Goal: Task Accomplishment & Management: Manage account settings

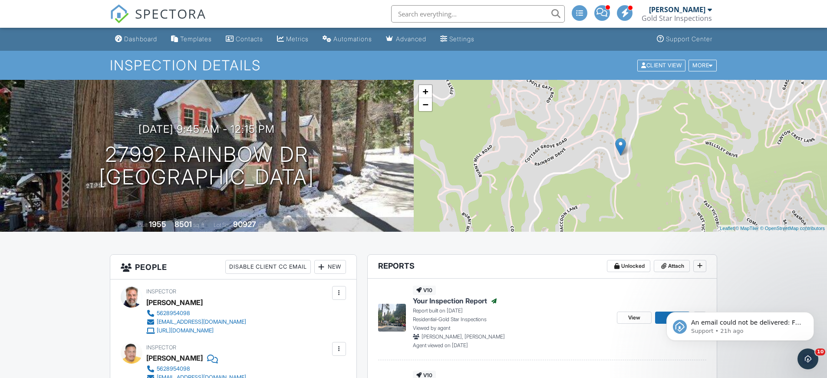
click at [655, 201] on div "+ − Leaflet | © MapTiler © OpenStreetMap contributors" at bounding box center [621, 156] width 414 height 152
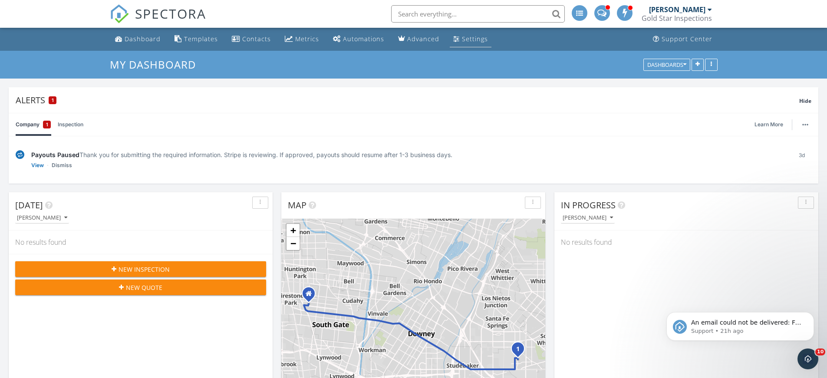
click at [473, 37] on div "Settings" at bounding box center [475, 39] width 26 height 8
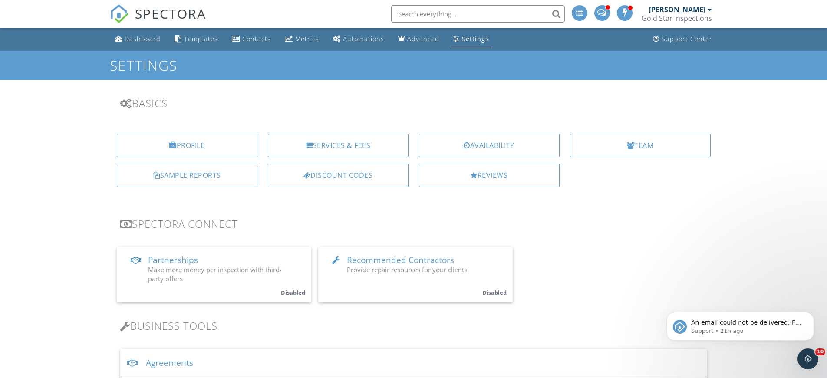
click at [708, 8] on div at bounding box center [710, 9] width 4 height 7
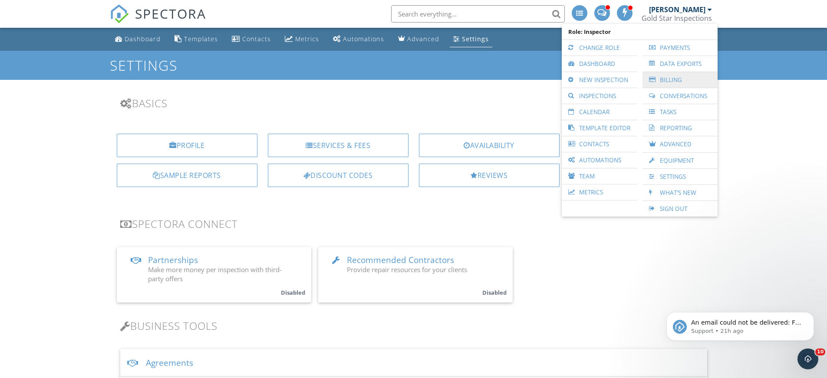
click at [667, 79] on link "Billing" at bounding box center [680, 80] width 66 height 16
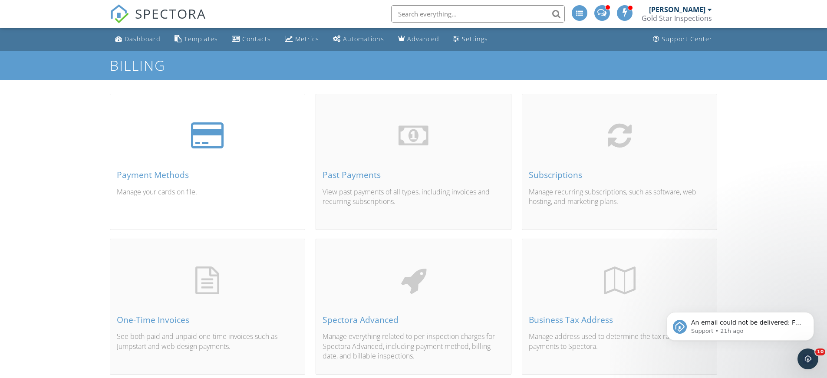
click at [204, 136] on div at bounding box center [207, 135] width 33 height 30
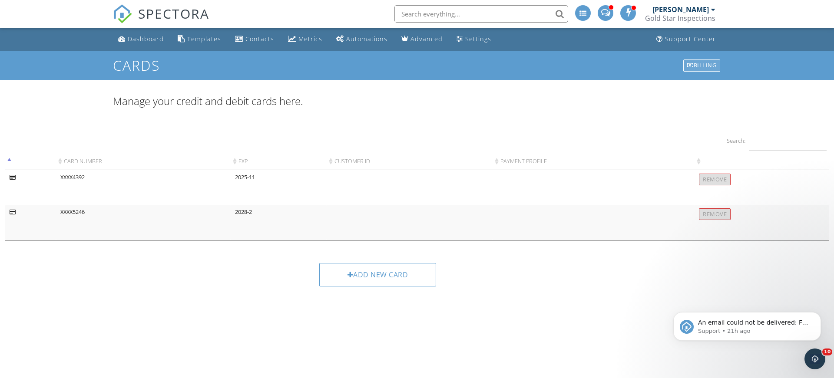
click at [703, 65] on div "Billing" at bounding box center [701, 65] width 37 height 12
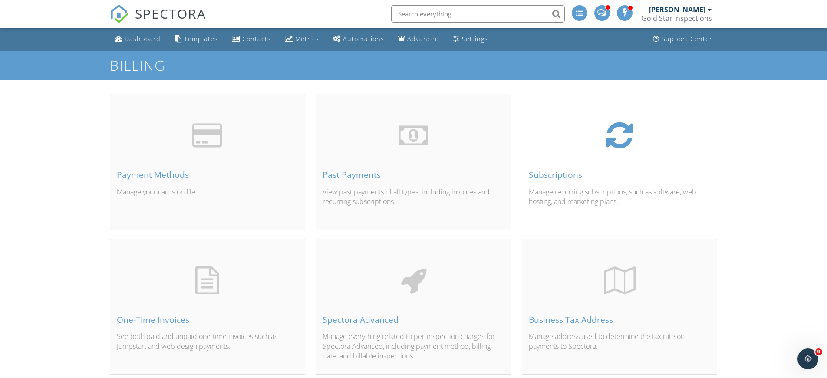
click at [568, 173] on div "Subscriptions" at bounding box center [620, 175] width 182 height 10
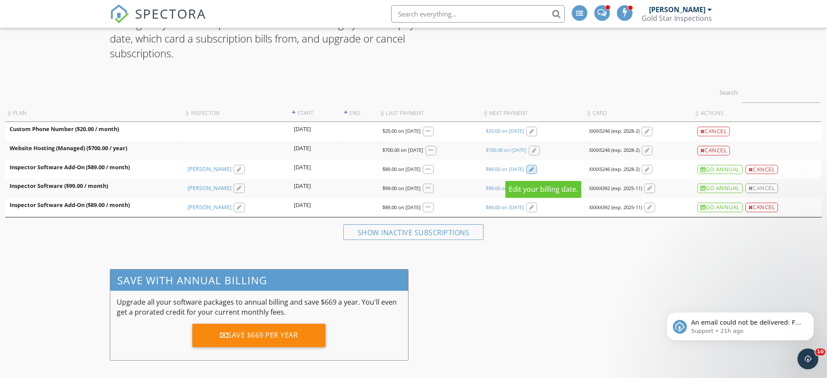
click at [535, 168] on div at bounding box center [531, 170] width 5 height 6
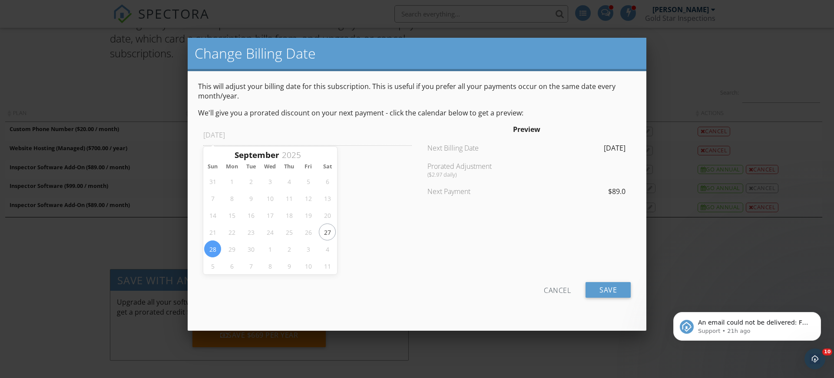
click at [566, 293] on div "Cancel" at bounding box center [557, 290] width 27 height 16
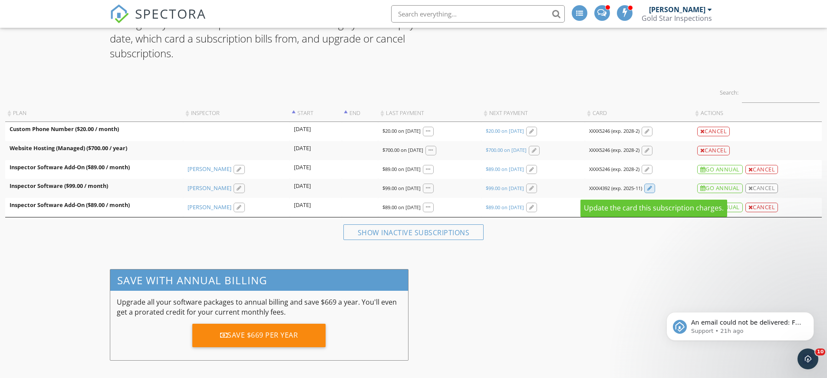
click at [653, 188] on div at bounding box center [649, 189] width 5 height 6
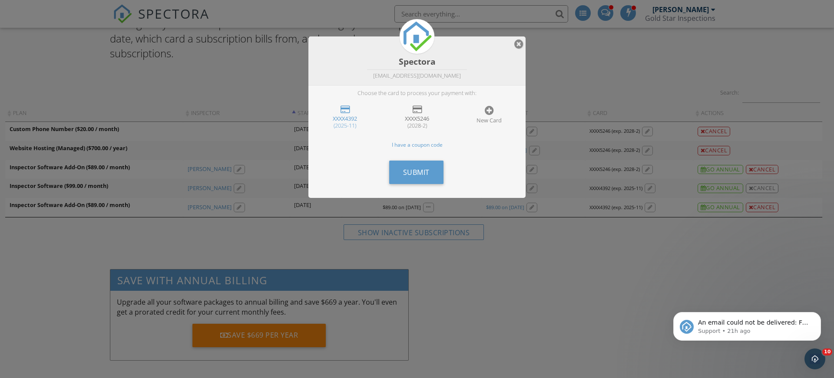
click at [413, 112] on div at bounding box center [417, 109] width 9 height 9
click at [424, 172] on span "Submit" at bounding box center [416, 173] width 26 height 10
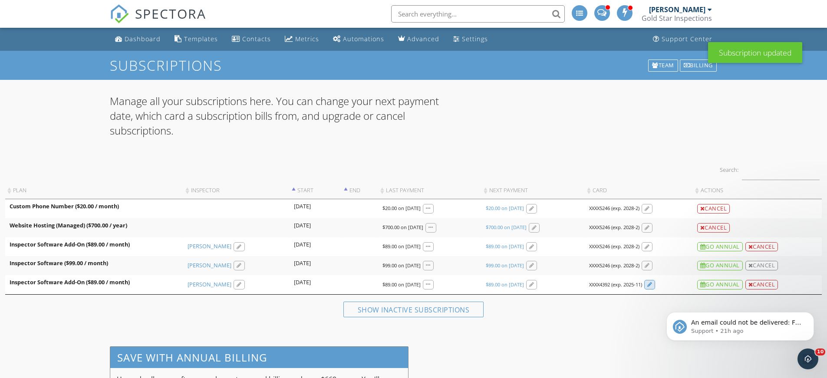
click at [652, 286] on div at bounding box center [649, 285] width 5 height 6
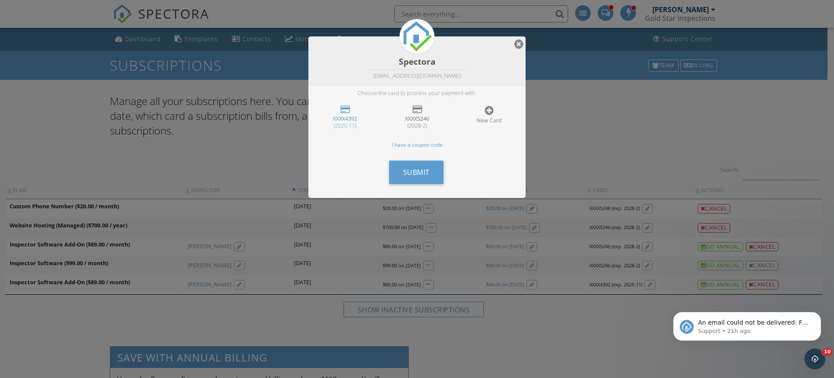
click at [422, 114] on div "XXXX5246 (2028-2)" at bounding box center [417, 117] width 62 height 34
click at [415, 175] on span "Submit" at bounding box center [416, 173] width 26 height 10
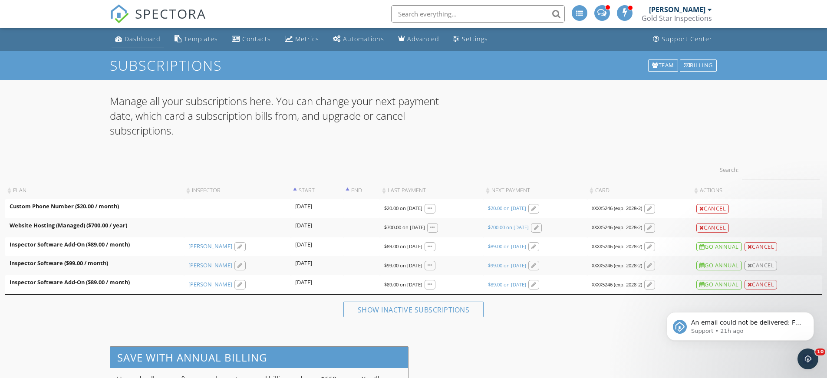
click at [149, 40] on div "Dashboard" at bounding box center [143, 39] width 36 height 8
